Goal: Task Accomplishment & Management: Complete application form

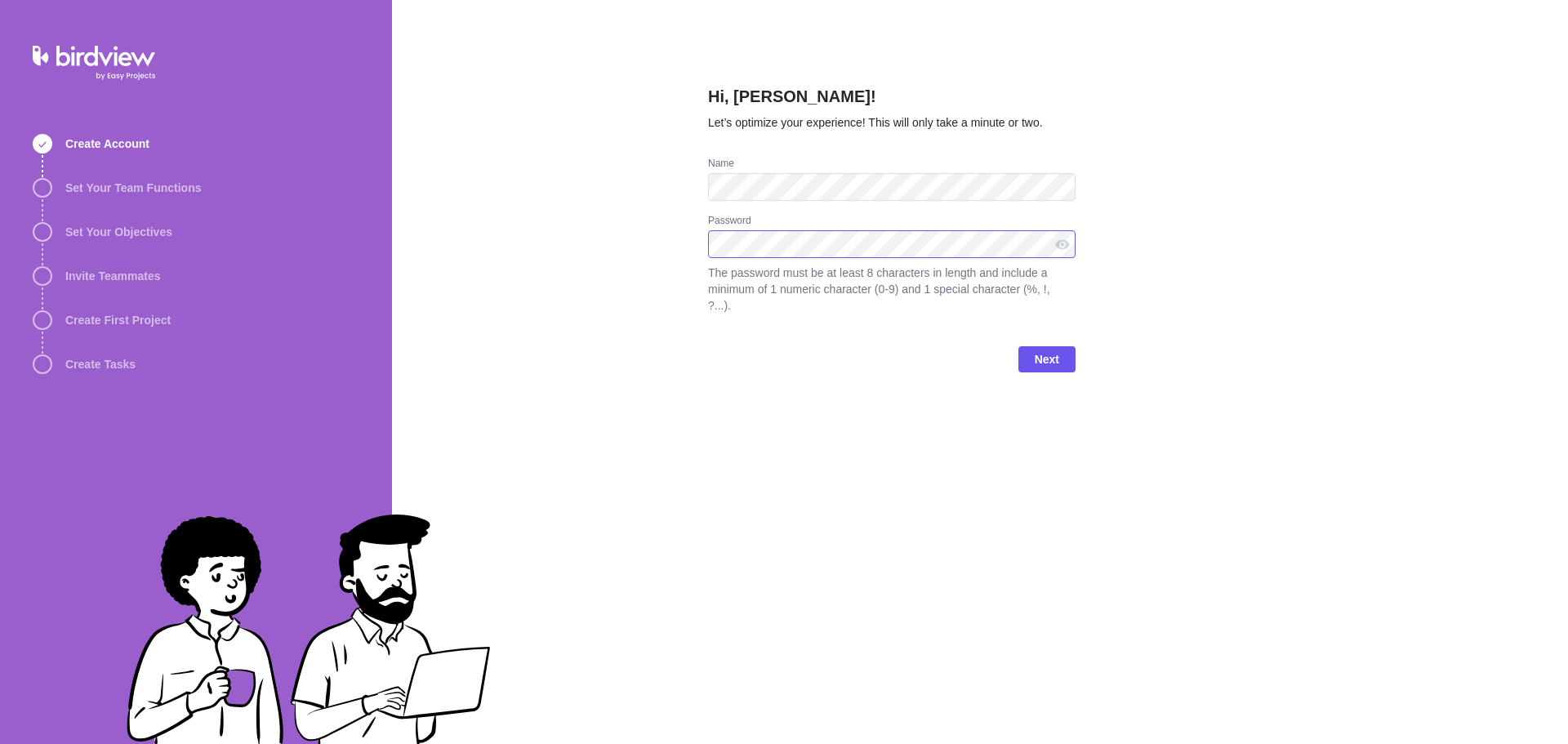
click at [627, 244] on div "Hi, [PERSON_NAME]! Let’s optimize your experience! This will only take a minute…" at bounding box center [980, 372] width 1176 height 744
click at [1052, 349] on span "Next" at bounding box center [1046, 359] width 24 height 19
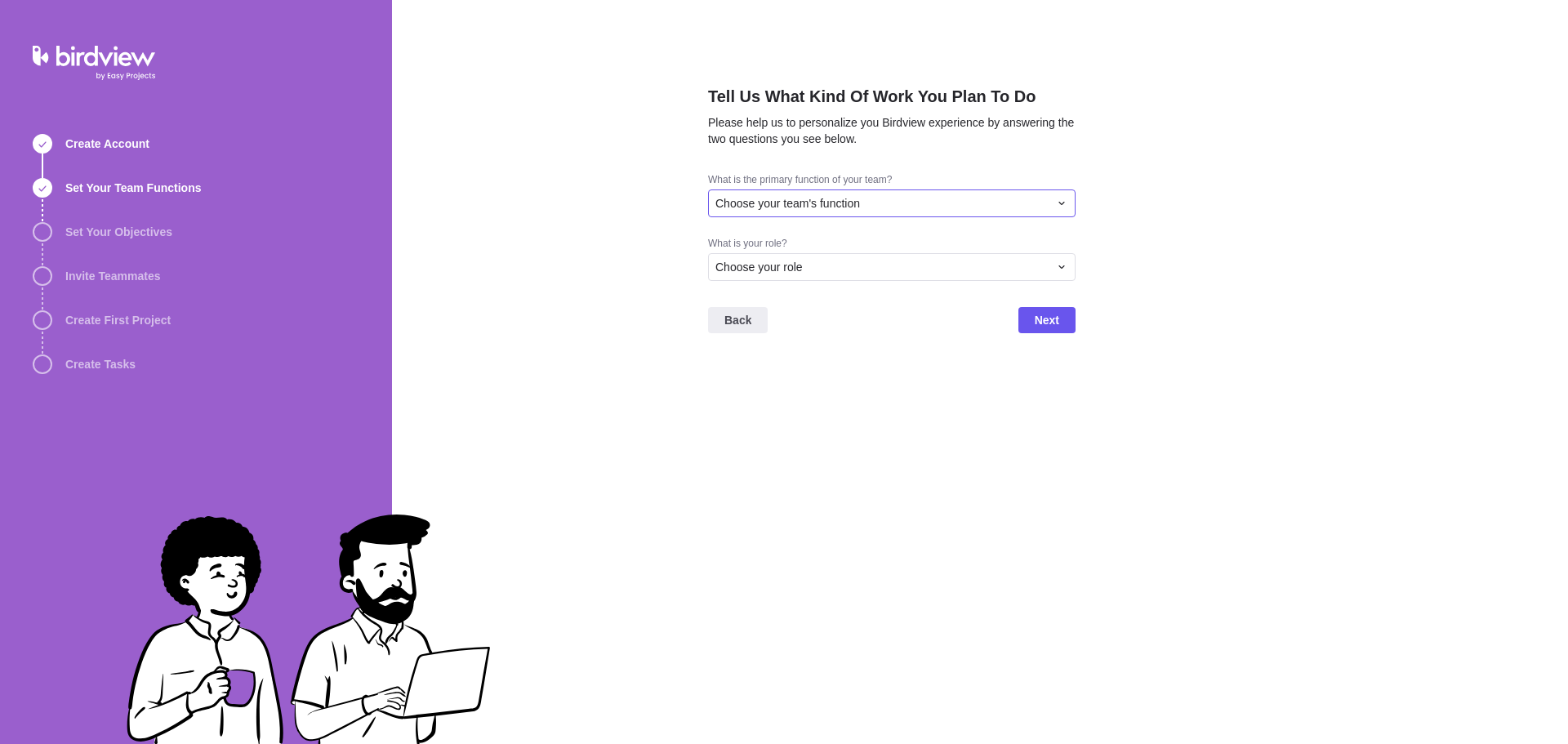
click at [1013, 205] on div "Choose your team's function" at bounding box center [882, 203] width 333 height 16
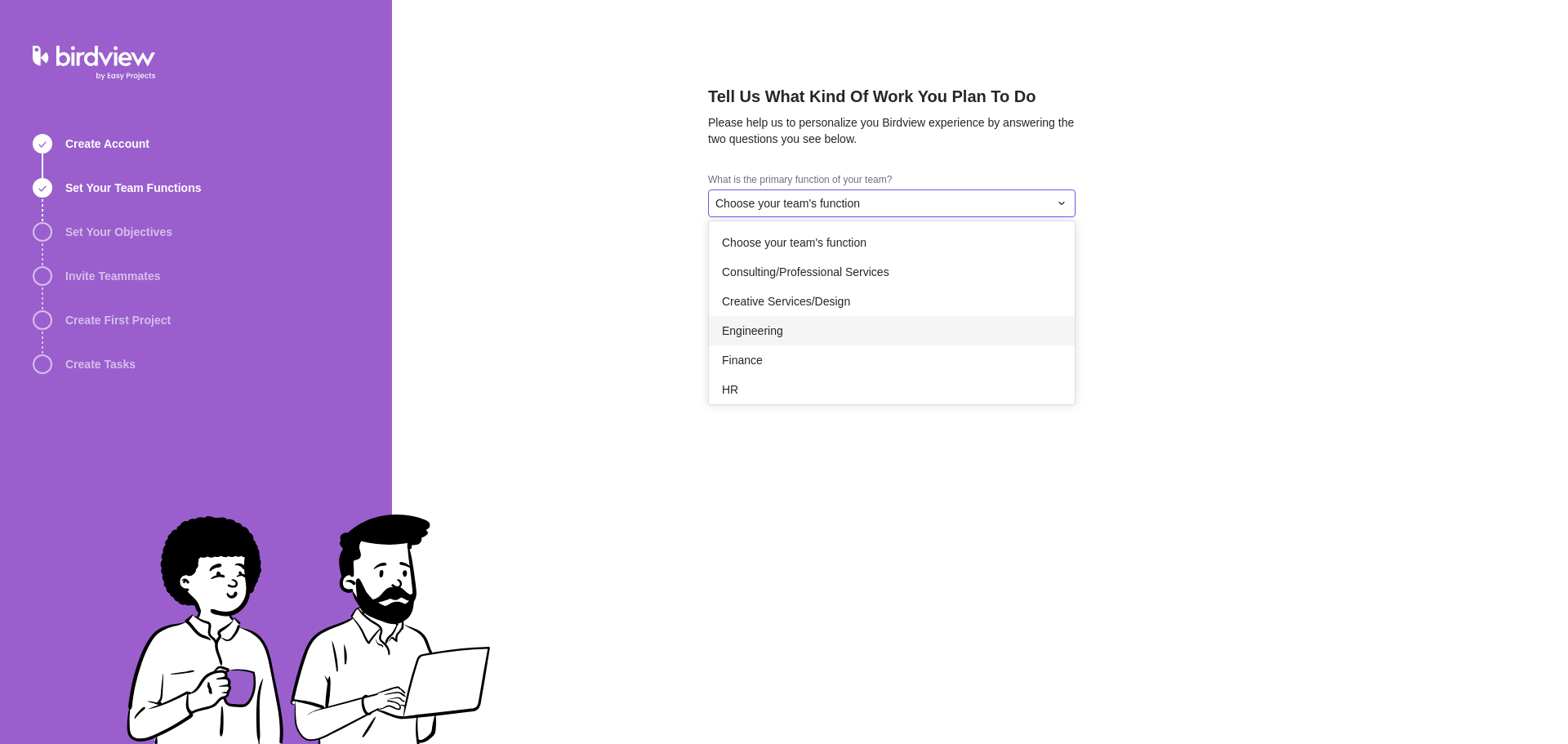
click at [874, 343] on div "Engineering" at bounding box center [892, 331] width 366 height 29
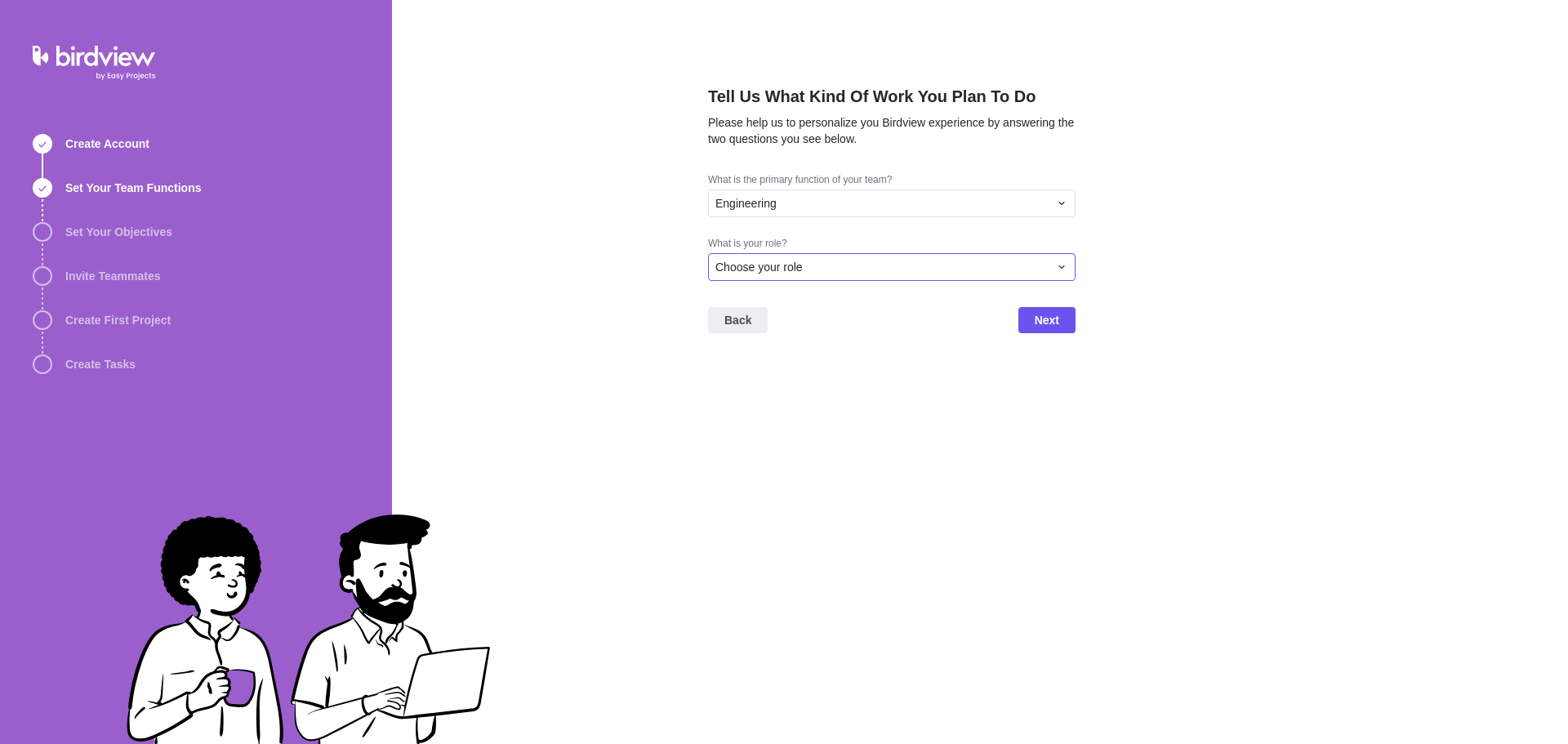
click at [898, 264] on div "Choose your role" at bounding box center [882, 267] width 333 height 16
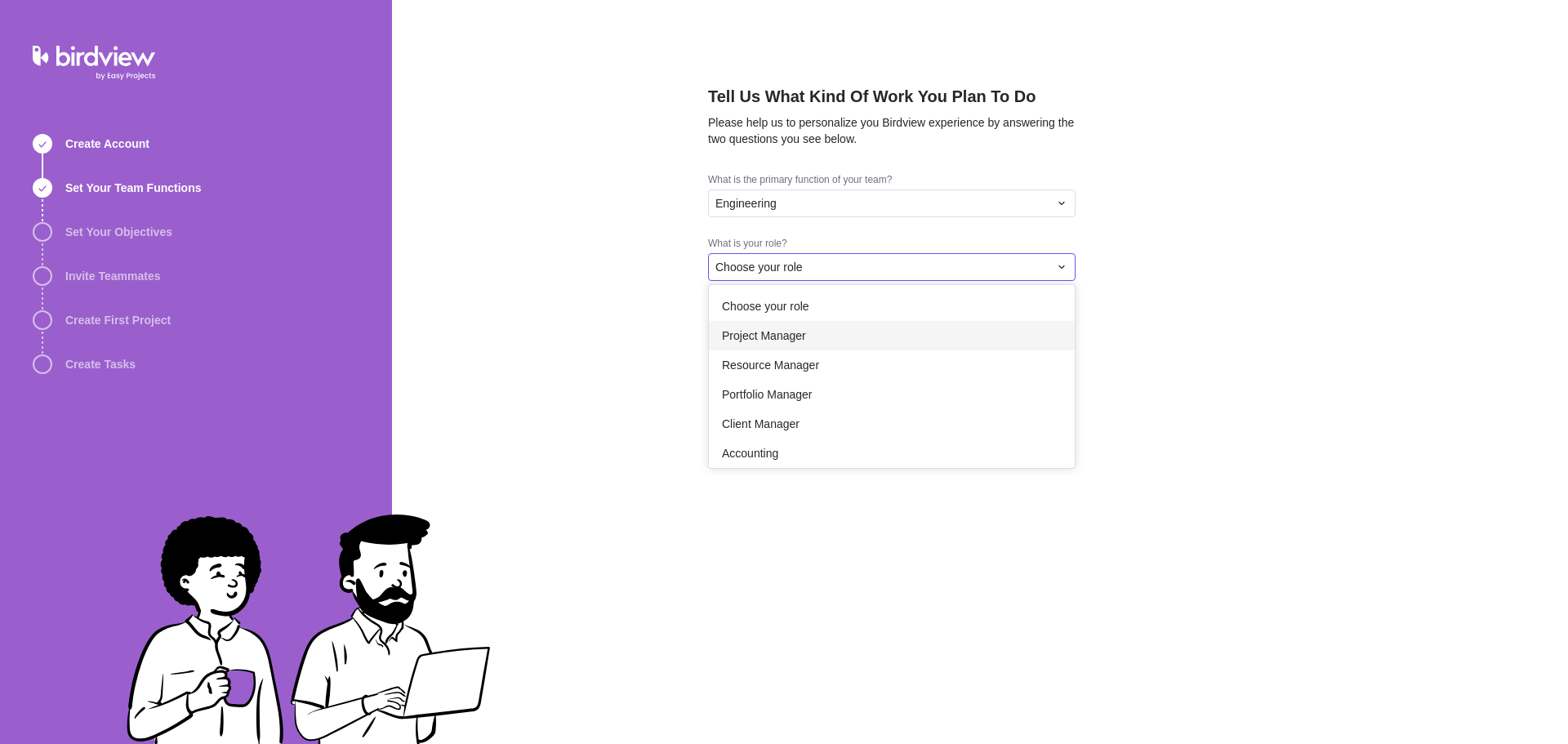
click at [859, 331] on div "Project Manager" at bounding box center [892, 335] width 366 height 29
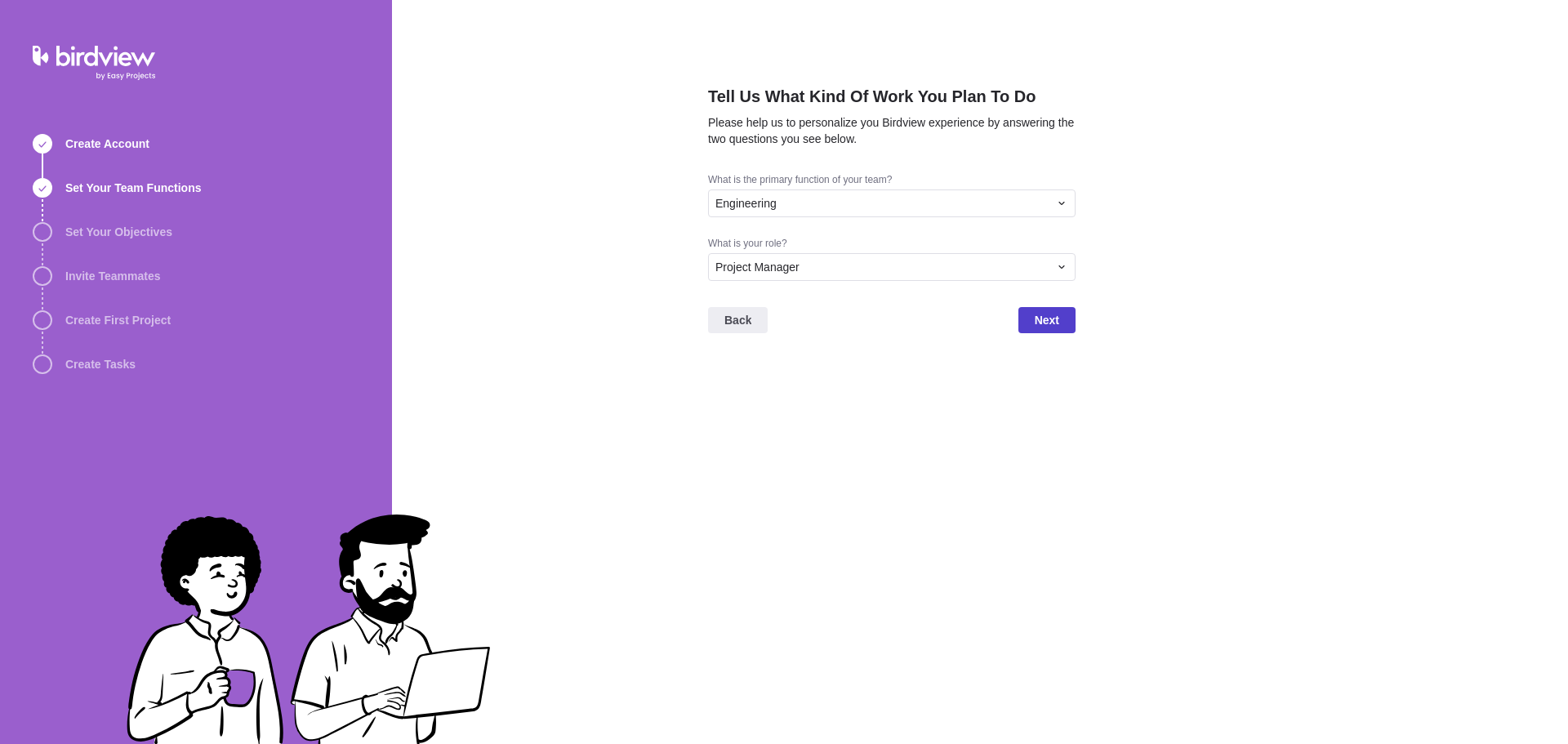
click at [1041, 325] on span "Next" at bounding box center [1046, 320] width 24 height 19
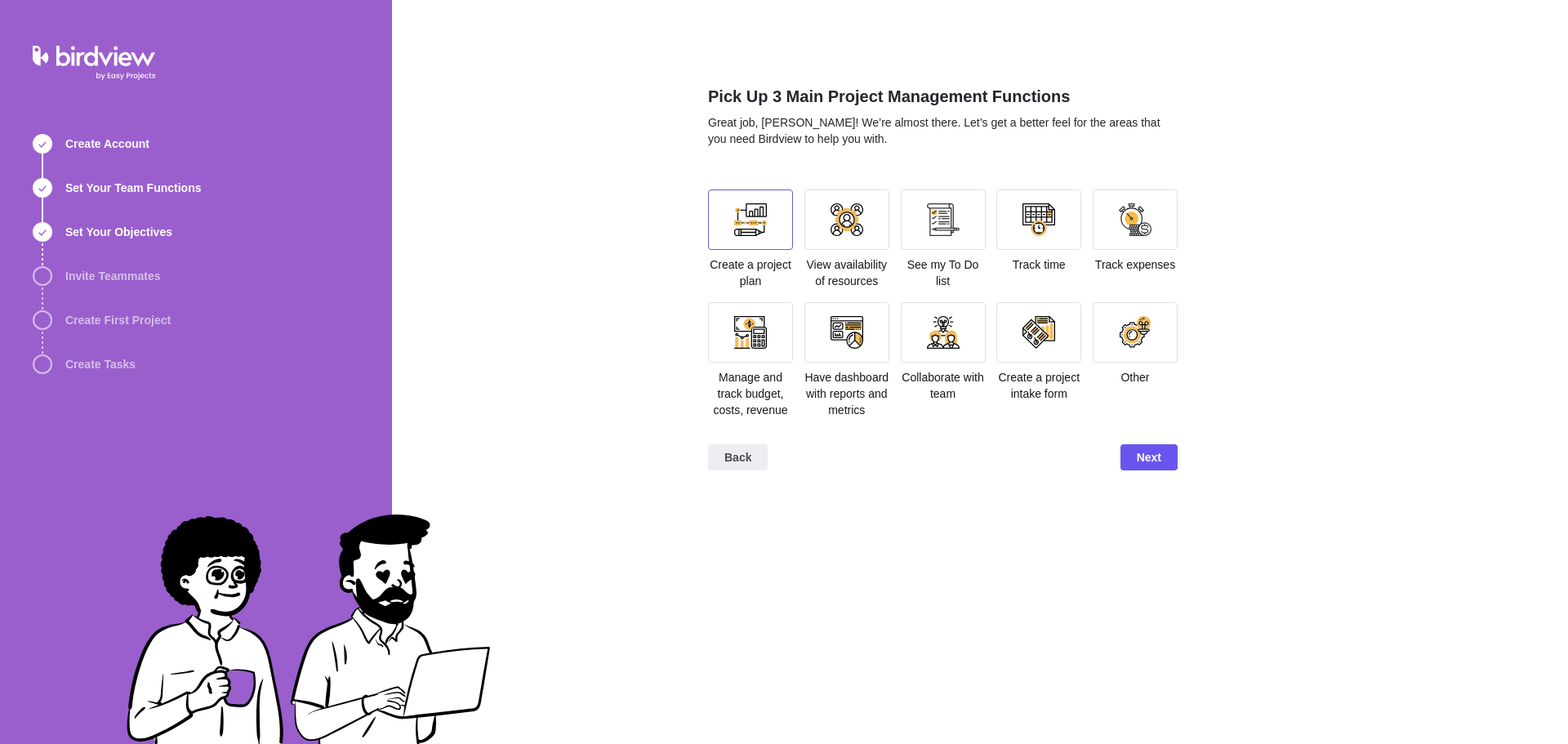
click at [753, 224] on div at bounding box center [750, 220] width 33 height 33
click at [833, 340] on div at bounding box center [846, 332] width 33 height 33
click at [1039, 225] on div at bounding box center [1038, 220] width 33 height 33
click at [1131, 239] on div at bounding box center [1135, 220] width 85 height 61
click at [1147, 215] on div at bounding box center [1135, 220] width 33 height 33
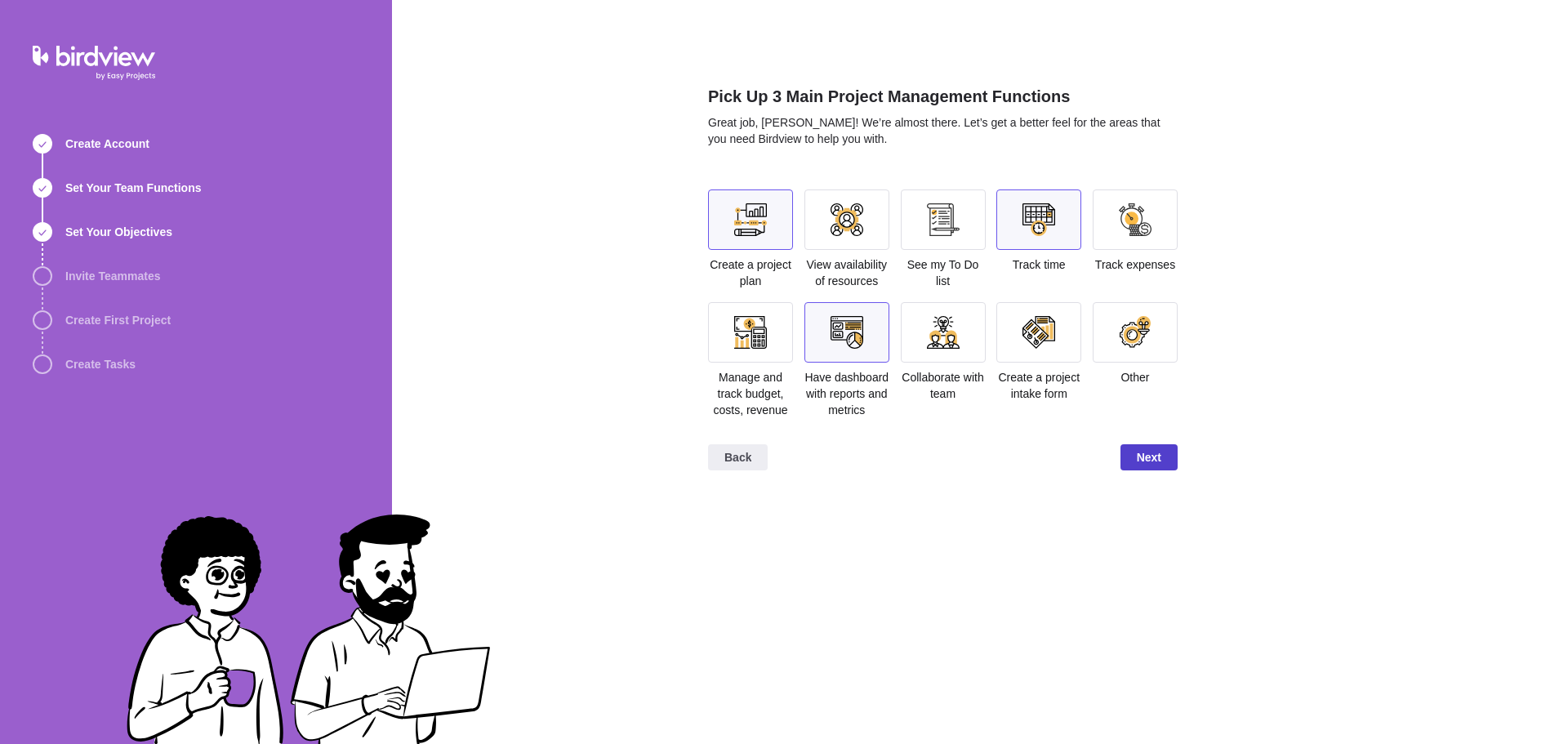
click at [1143, 461] on span "Next" at bounding box center [1148, 457] width 24 height 19
